Goal: Complete application form: Complete application form

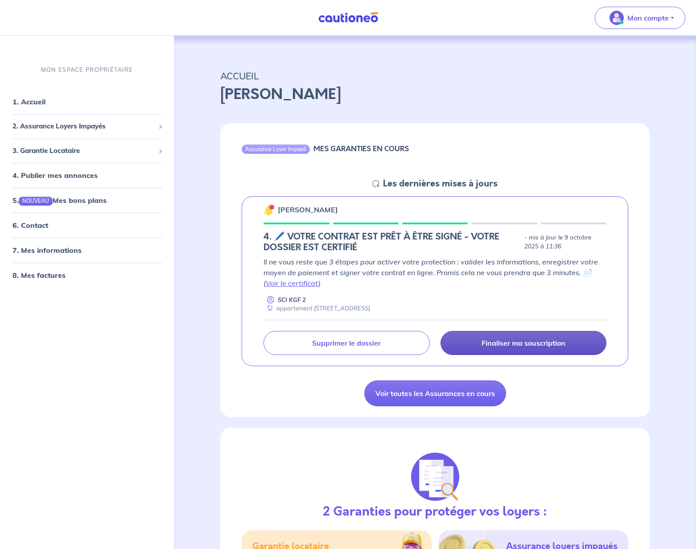
click at [498, 341] on p "Finaliser ma souscription" at bounding box center [524, 343] width 84 height 9
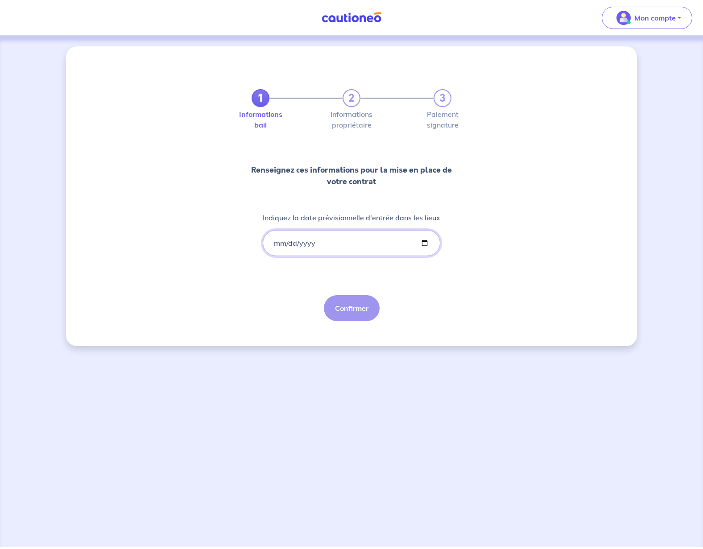
click at [304, 244] on input "Indiquez la date prévisionnelle d'entrée dans les lieux" at bounding box center [352, 243] width 178 height 26
type input "[DATE]"
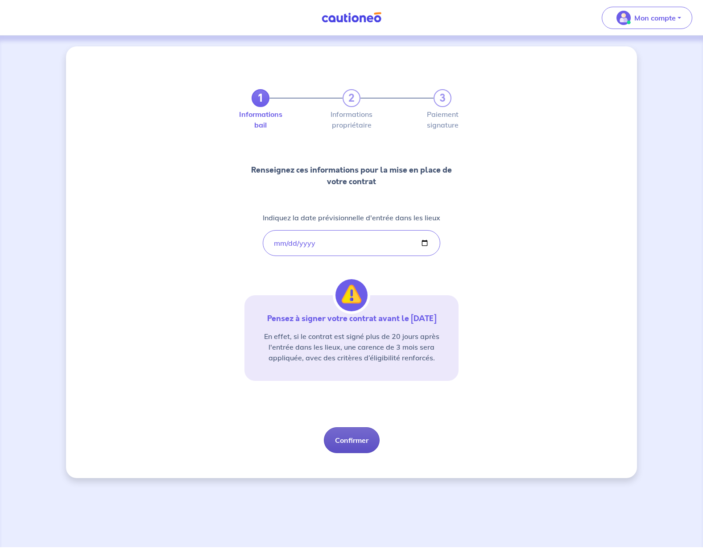
click at [352, 441] on button "Confirmer" at bounding box center [352, 440] width 56 height 26
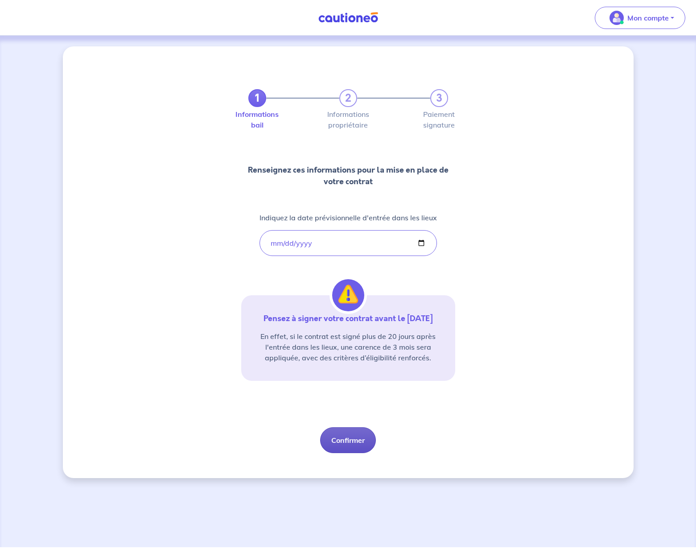
select select "FR"
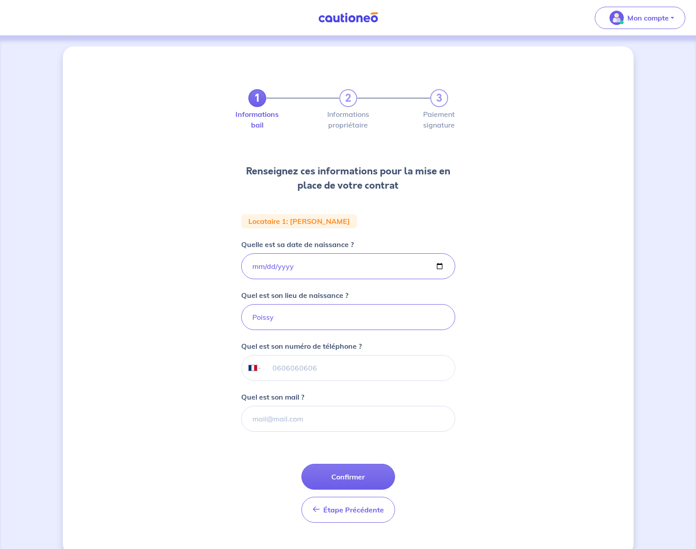
click at [302, 368] on input "tel" at bounding box center [358, 368] width 193 height 25
click at [522, 341] on div "1 2 3 Informations bail Informations propriétaire Paiement signature Renseignez…" at bounding box center [348, 300] width 571 height 509
click at [371, 379] on input "tel" at bounding box center [358, 368] width 193 height 25
type input "07 67 94 21 60"
paste input "[EMAIL_ADDRESS][DOMAIN_NAME]"
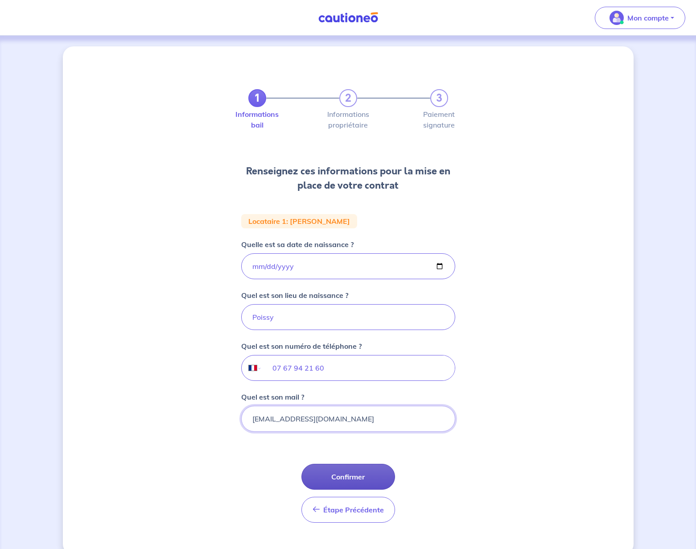
type input "[EMAIL_ADDRESS][DOMAIN_NAME]"
click at [348, 476] on button "Confirmer" at bounding box center [349, 477] width 94 height 26
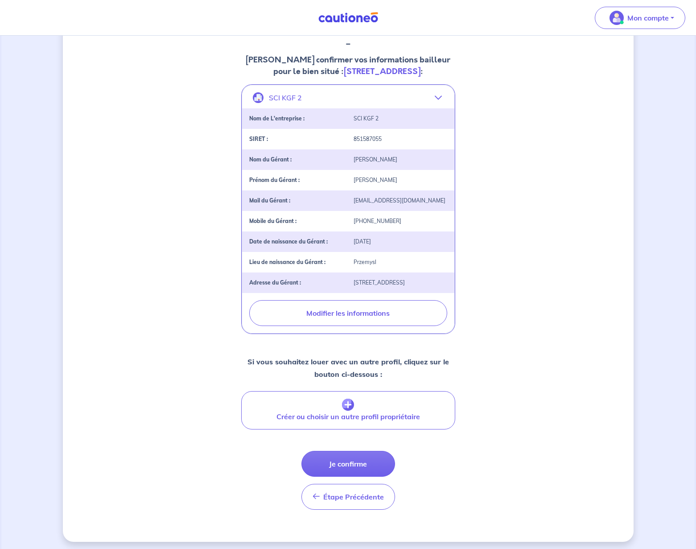
scroll to position [131, 0]
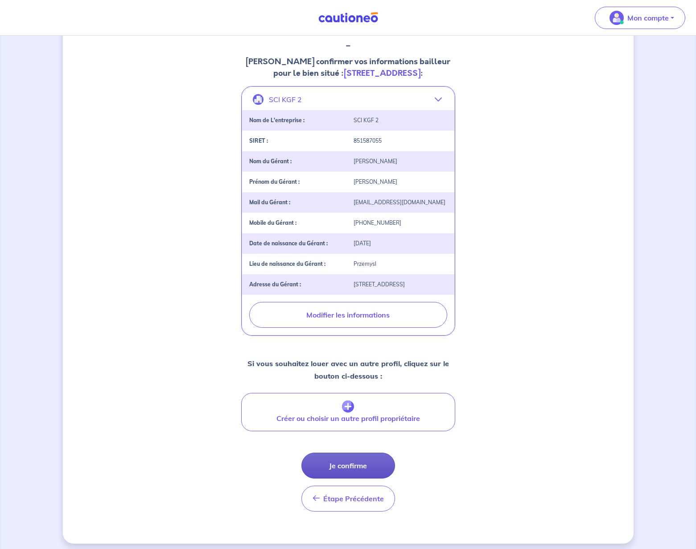
click at [333, 479] on button "Je confirme" at bounding box center [349, 466] width 94 height 26
